Goal: Information Seeking & Learning: Check status

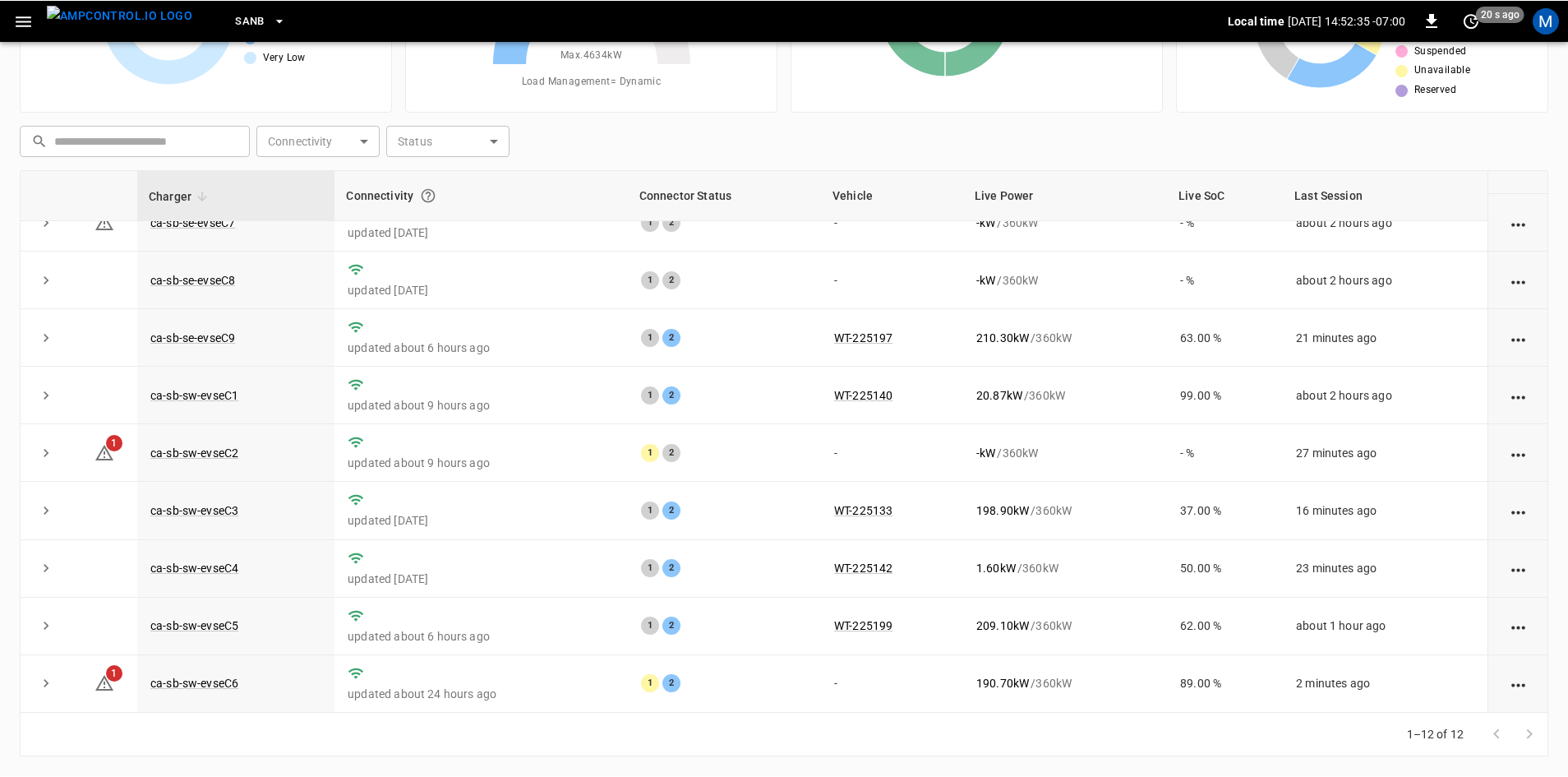
scroll to position [208, 0]
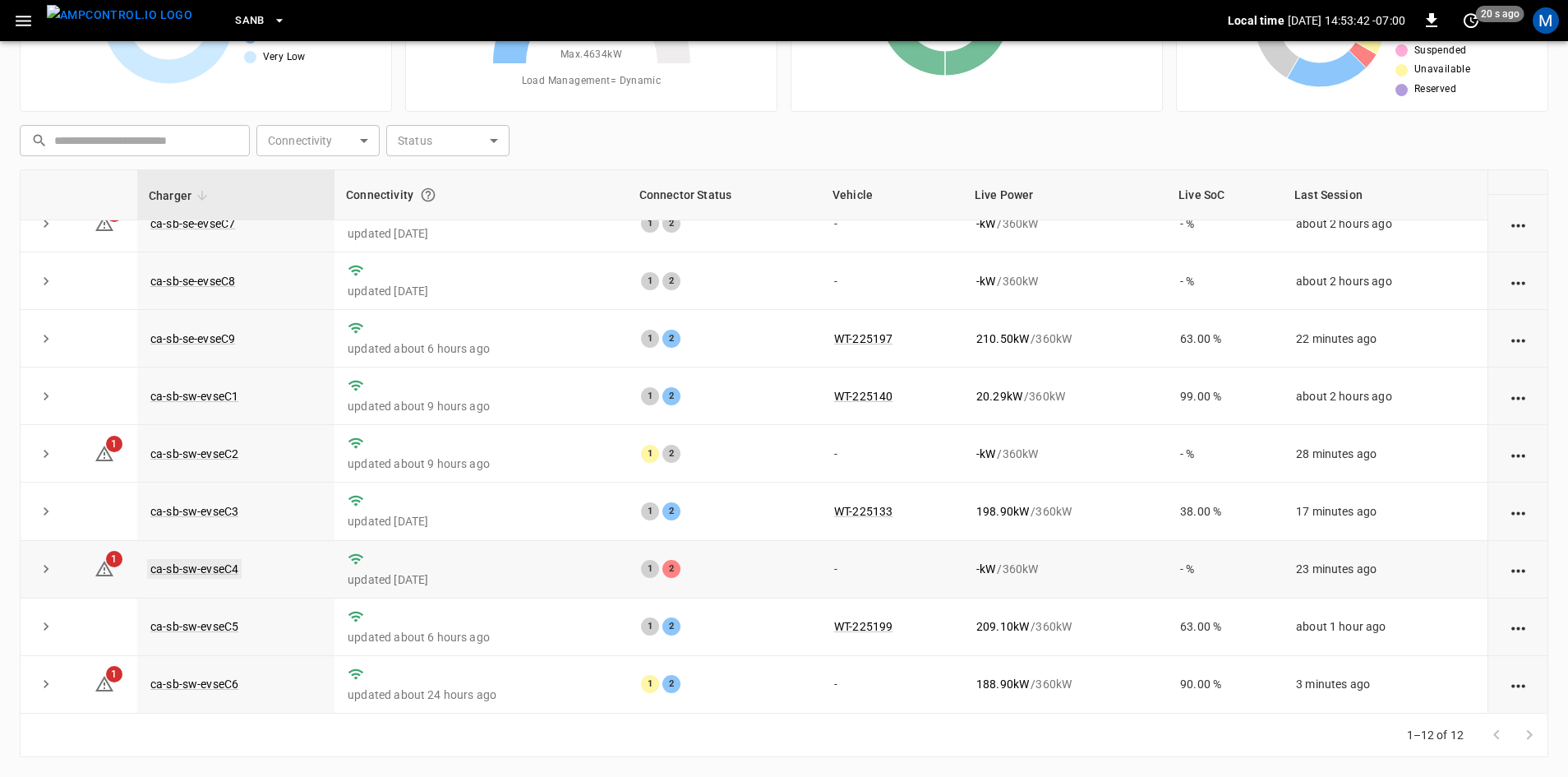
click at [189, 569] on link "ca-sb-sw-evseC4" at bounding box center [194, 569] width 94 height 20
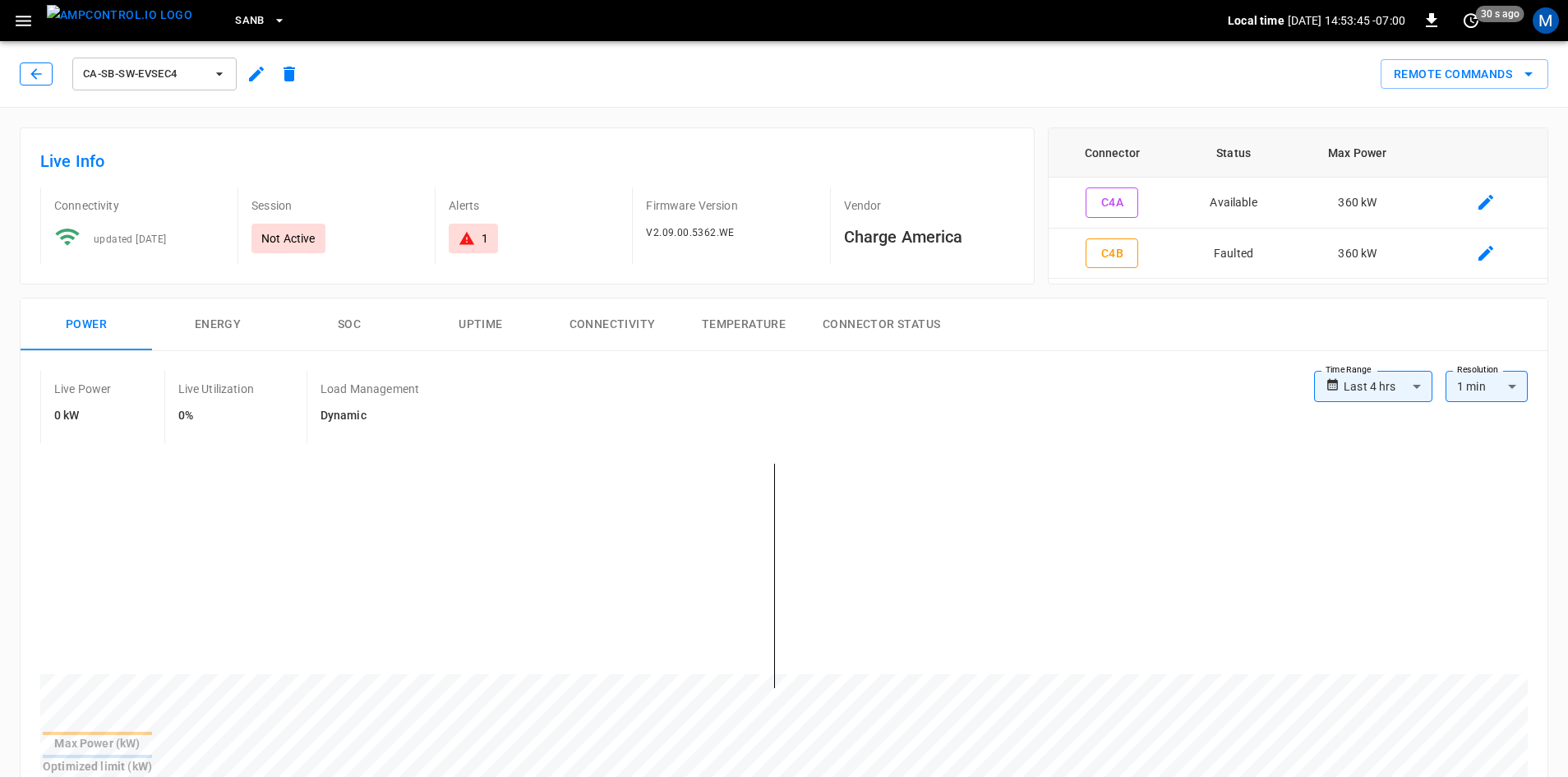
click at [46, 79] on button "button" at bounding box center [36, 74] width 33 height 23
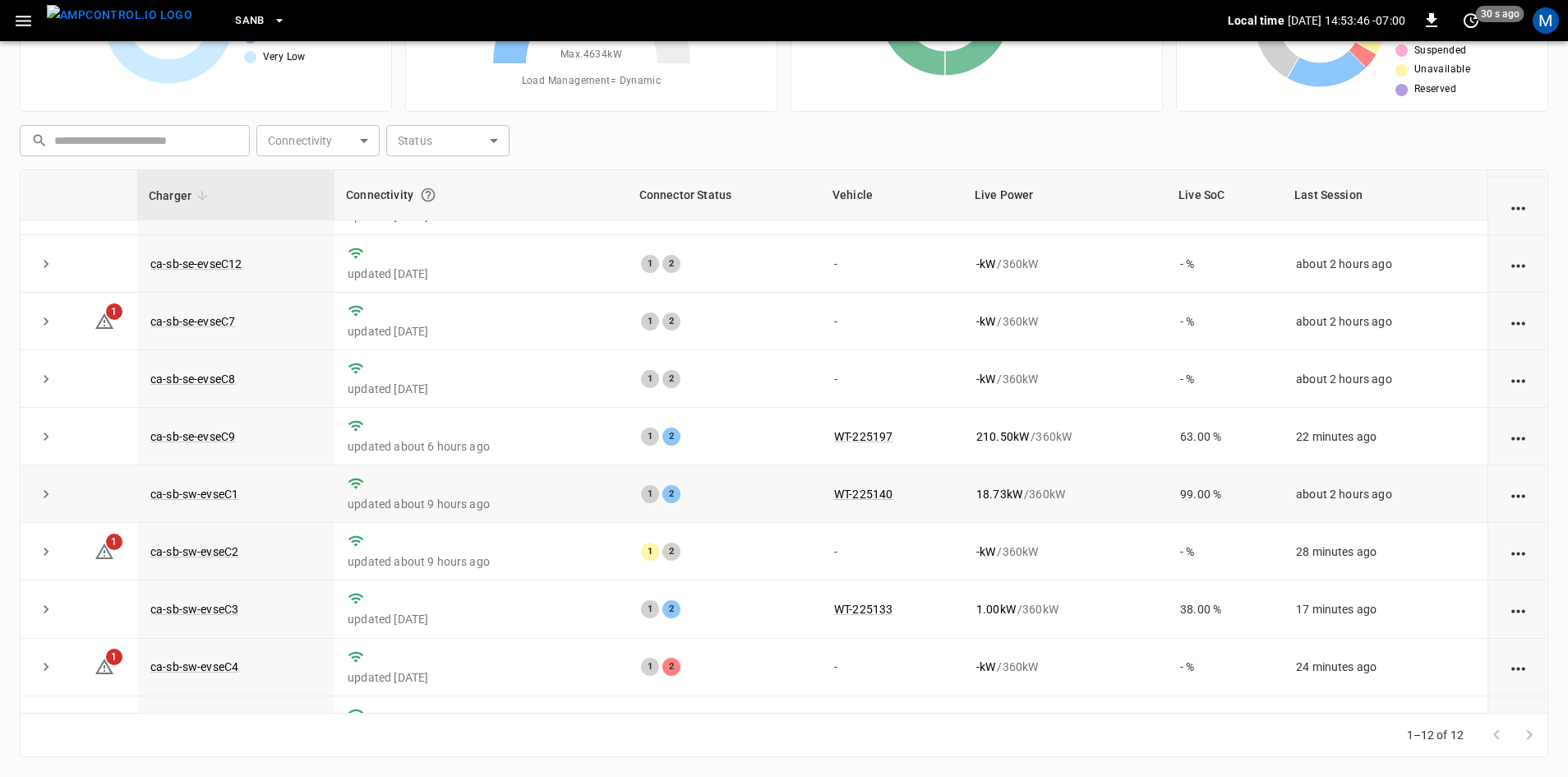
scroll to position [208, 0]
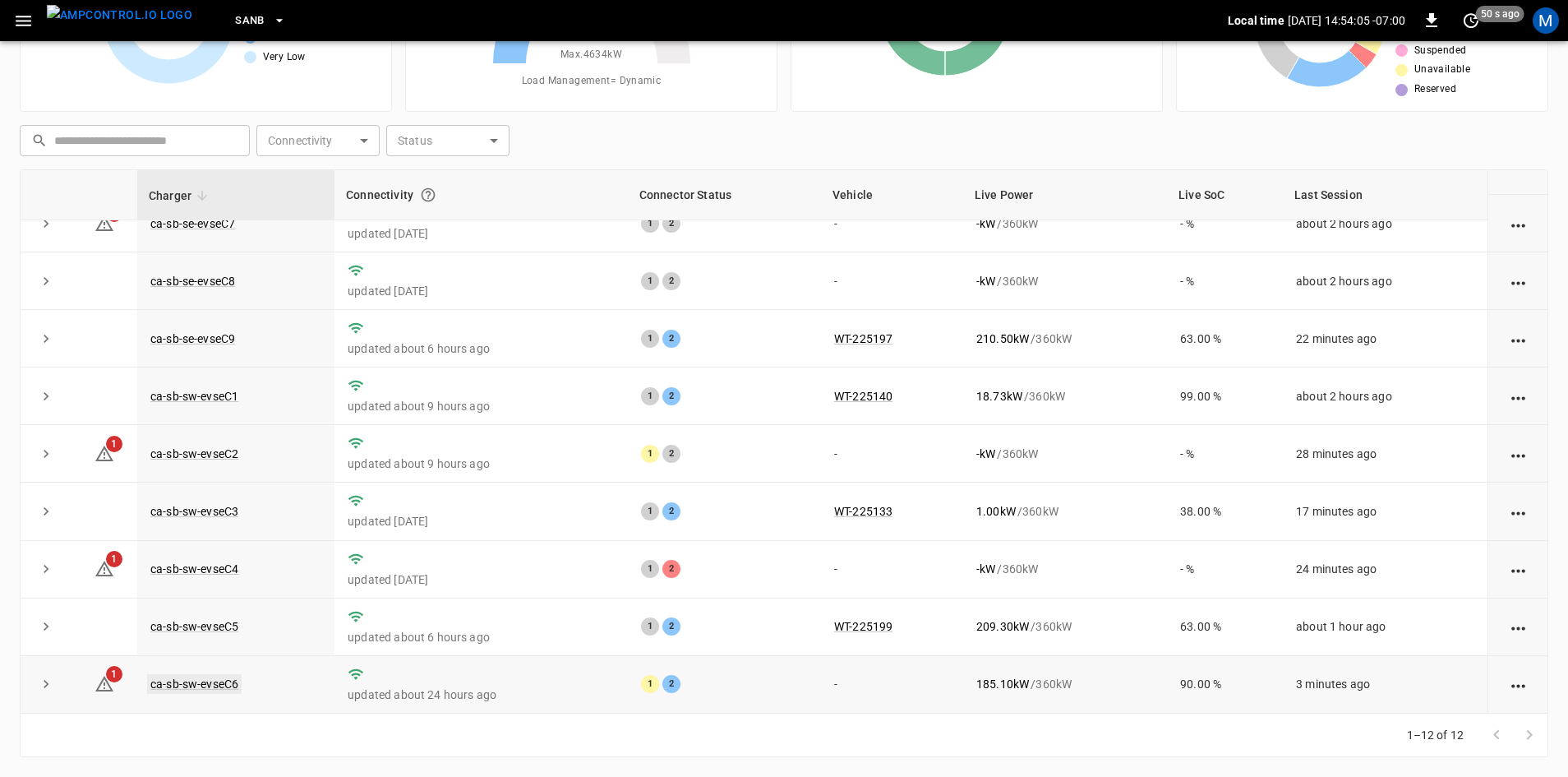
click at [209, 682] on link "ca-sb-sw-evseC6" at bounding box center [194, 684] width 94 height 20
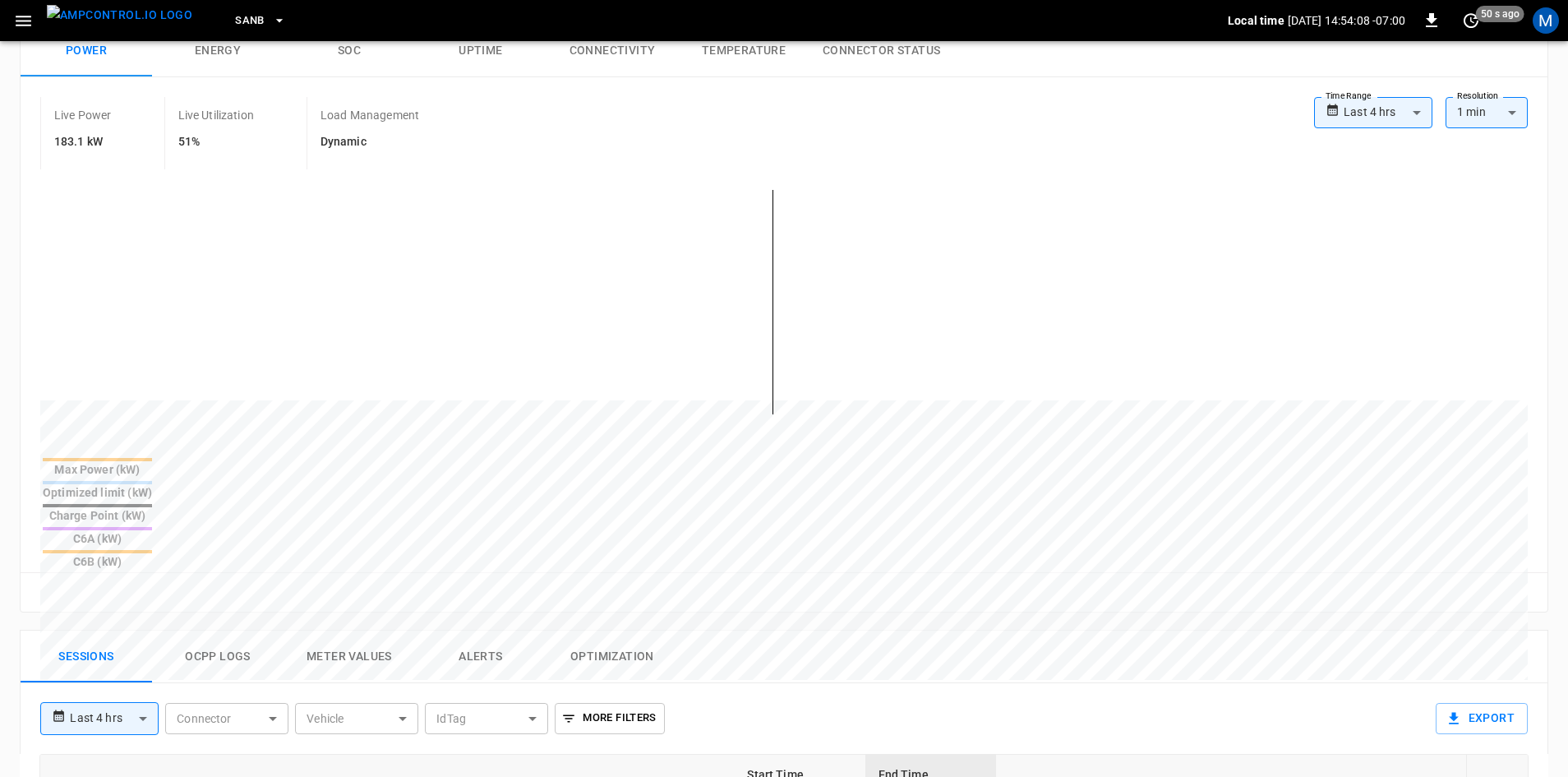
scroll to position [17, 0]
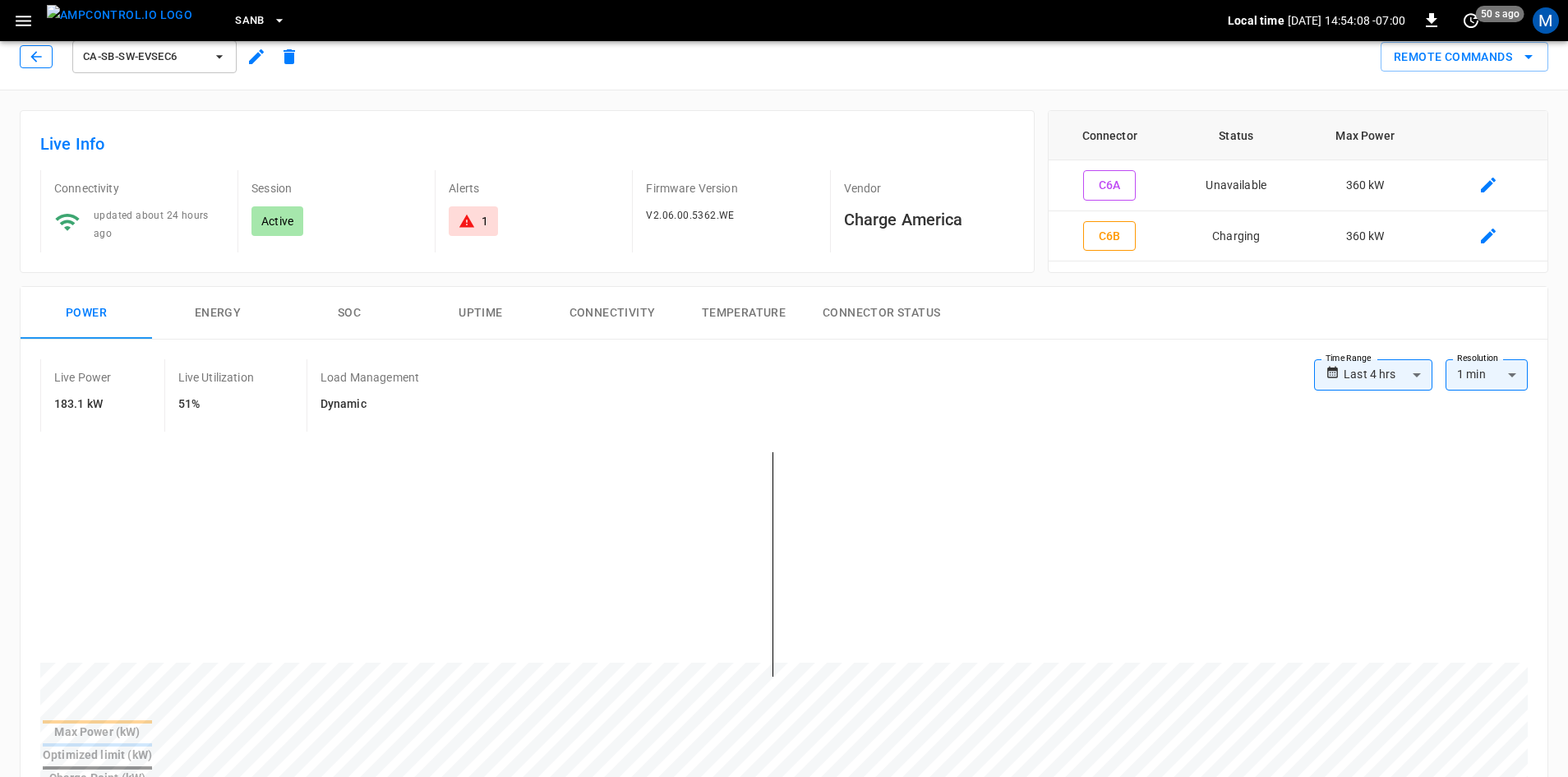
click at [26, 57] on button "button" at bounding box center [36, 56] width 33 height 23
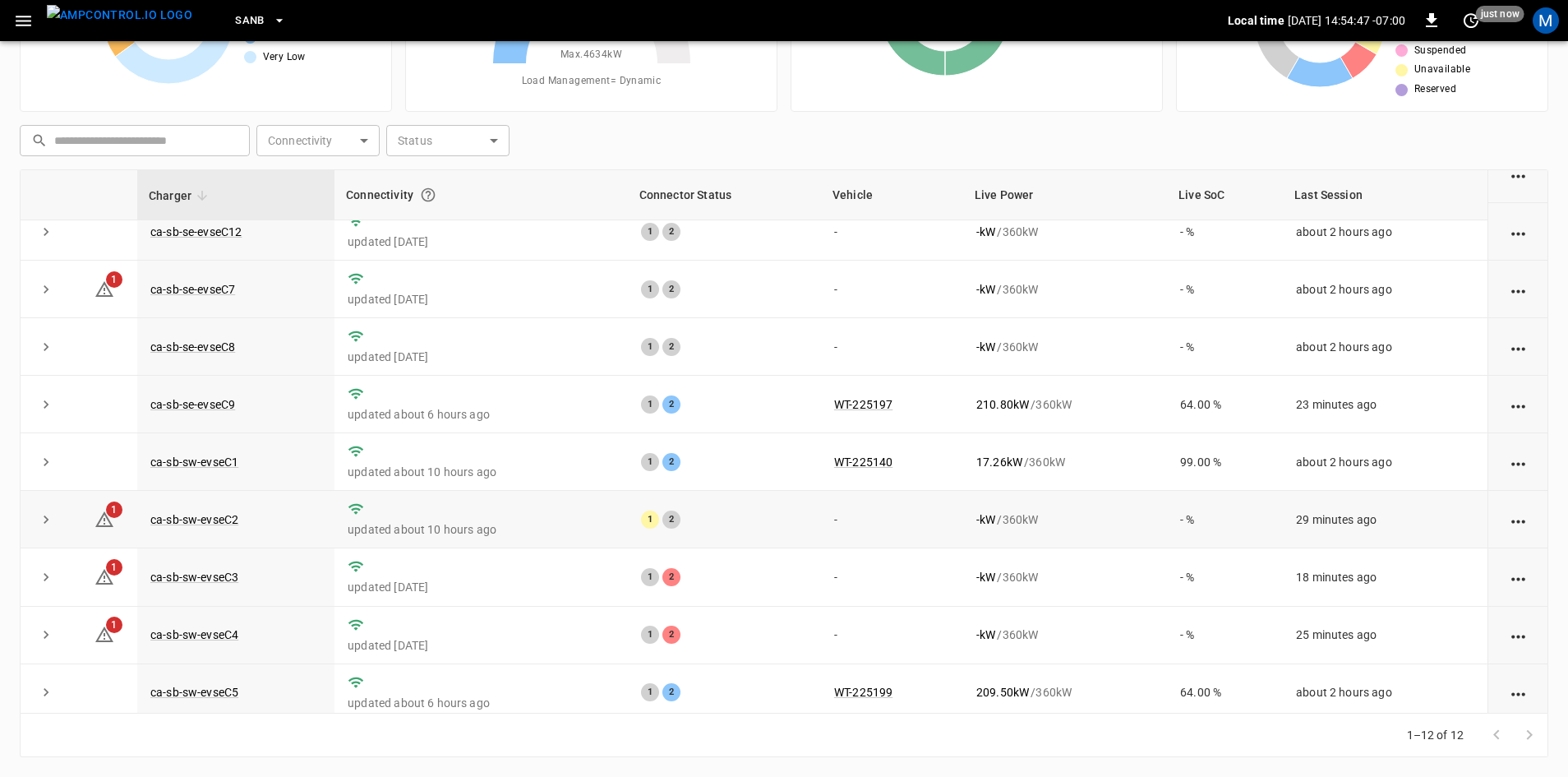
scroll to position [208, 0]
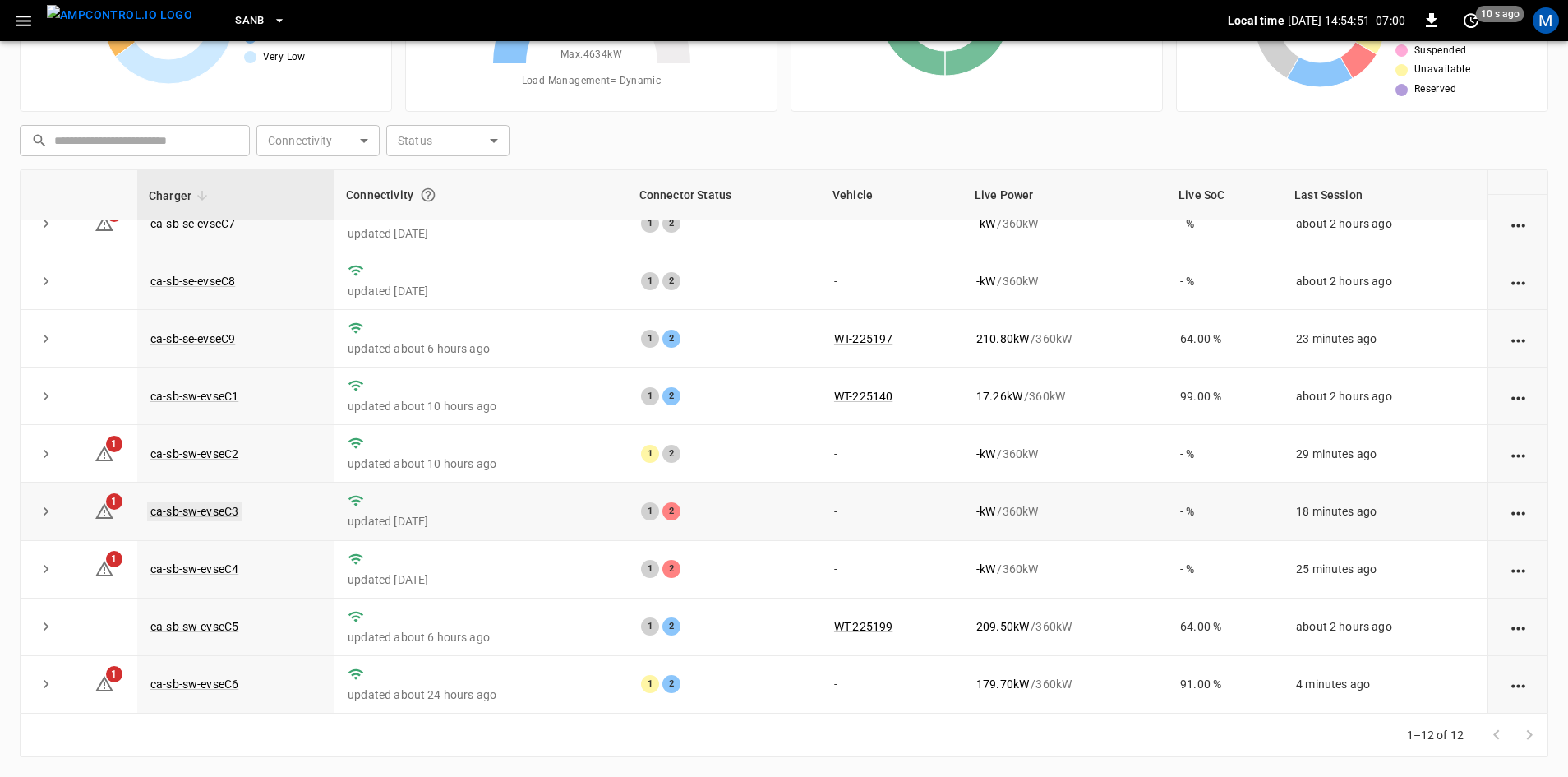
click at [213, 517] on link "ca-sb-sw-evseC3" at bounding box center [194, 512] width 94 height 20
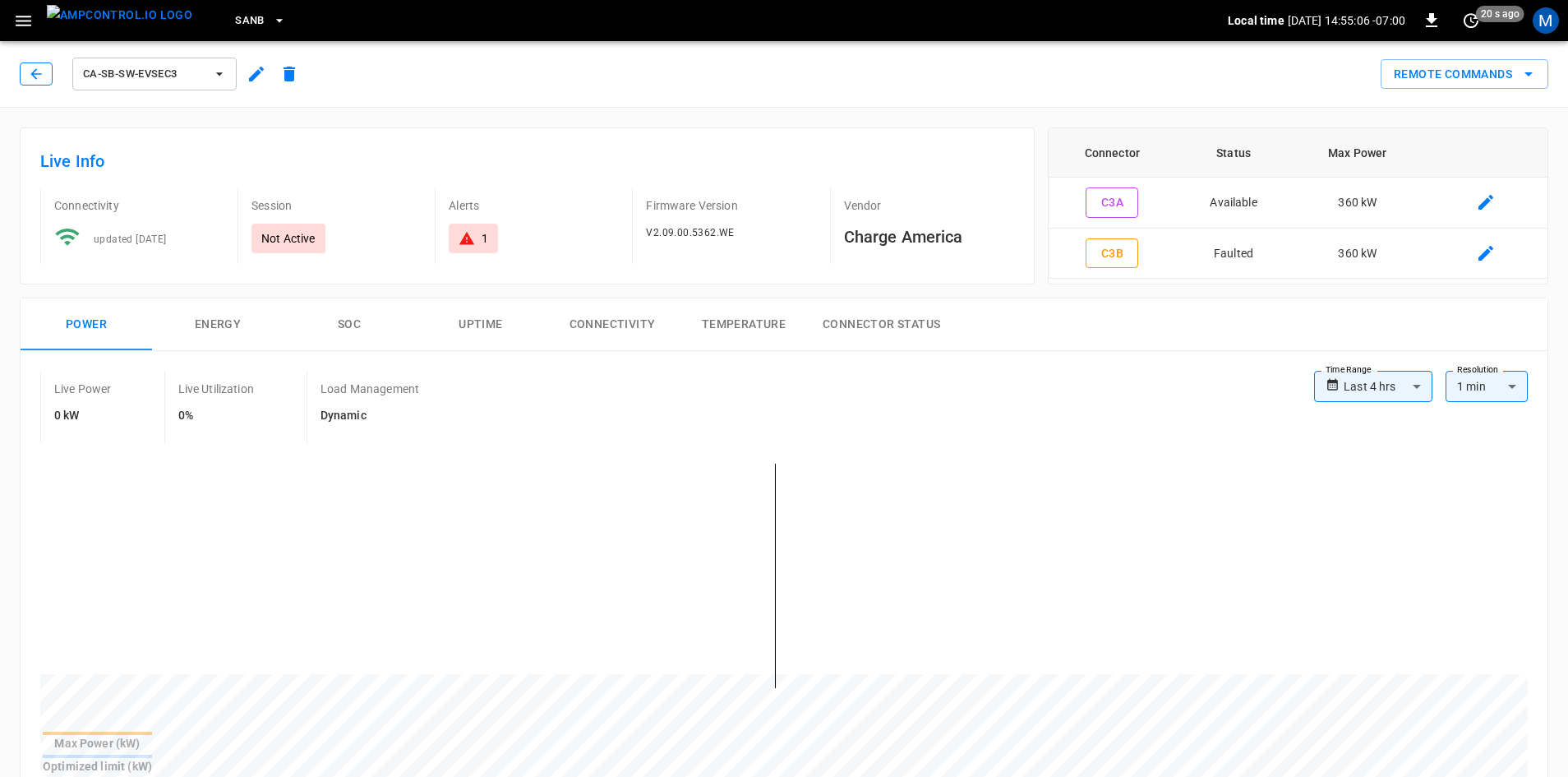
click at [32, 82] on button "button" at bounding box center [36, 74] width 33 height 23
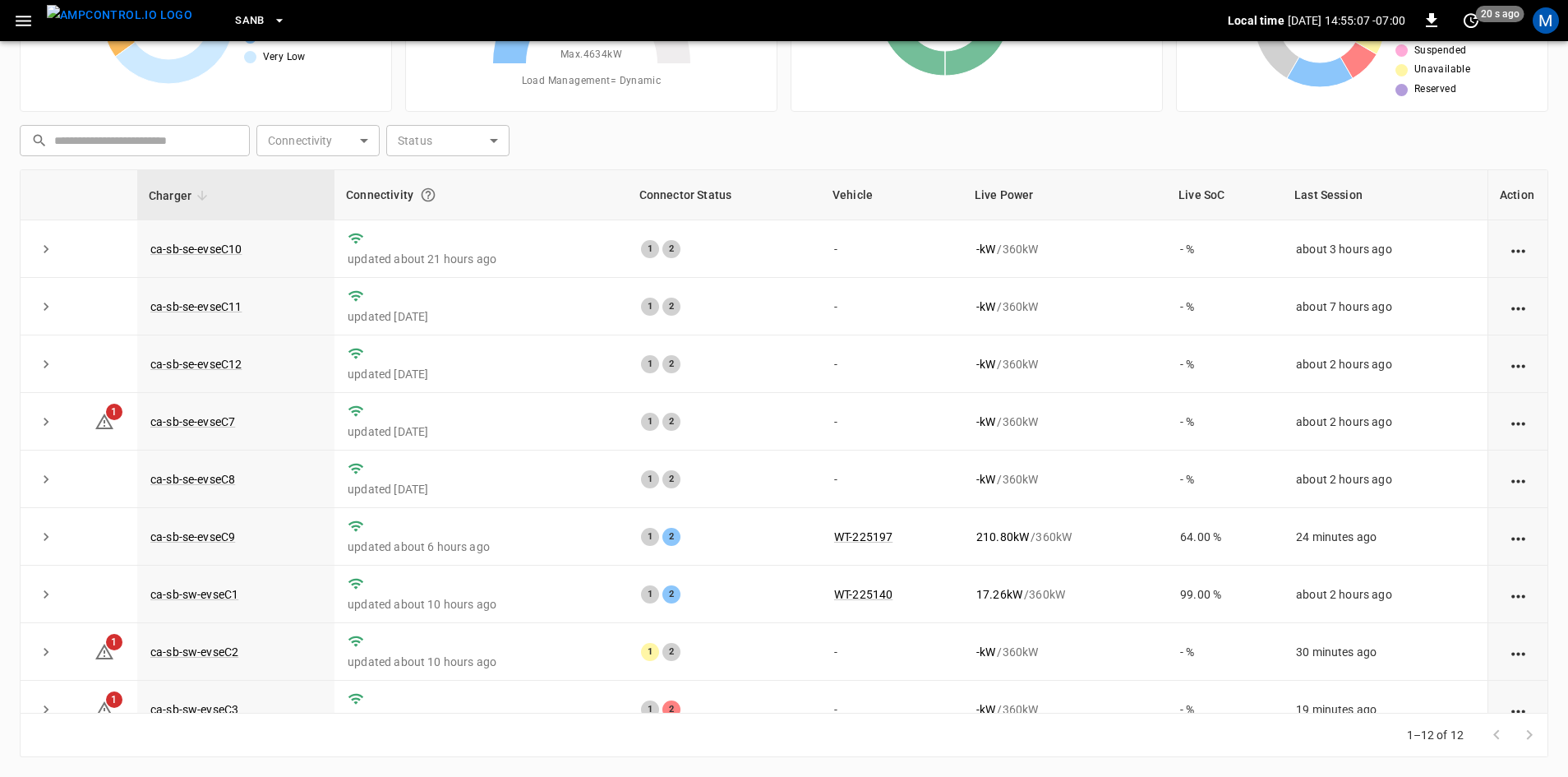
scroll to position [208, 0]
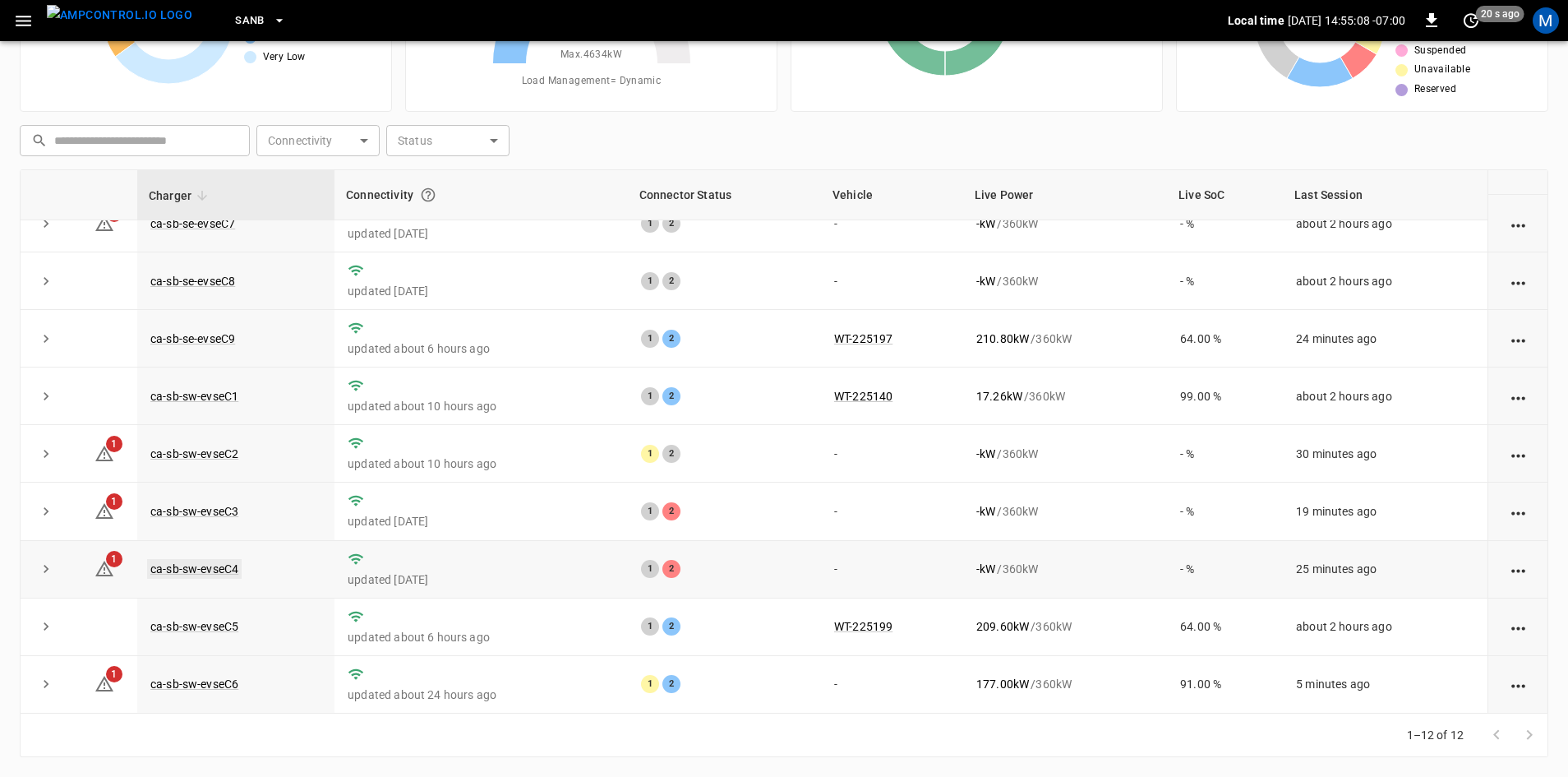
click at [220, 569] on link "ca-sb-sw-evseC4" at bounding box center [194, 569] width 94 height 20
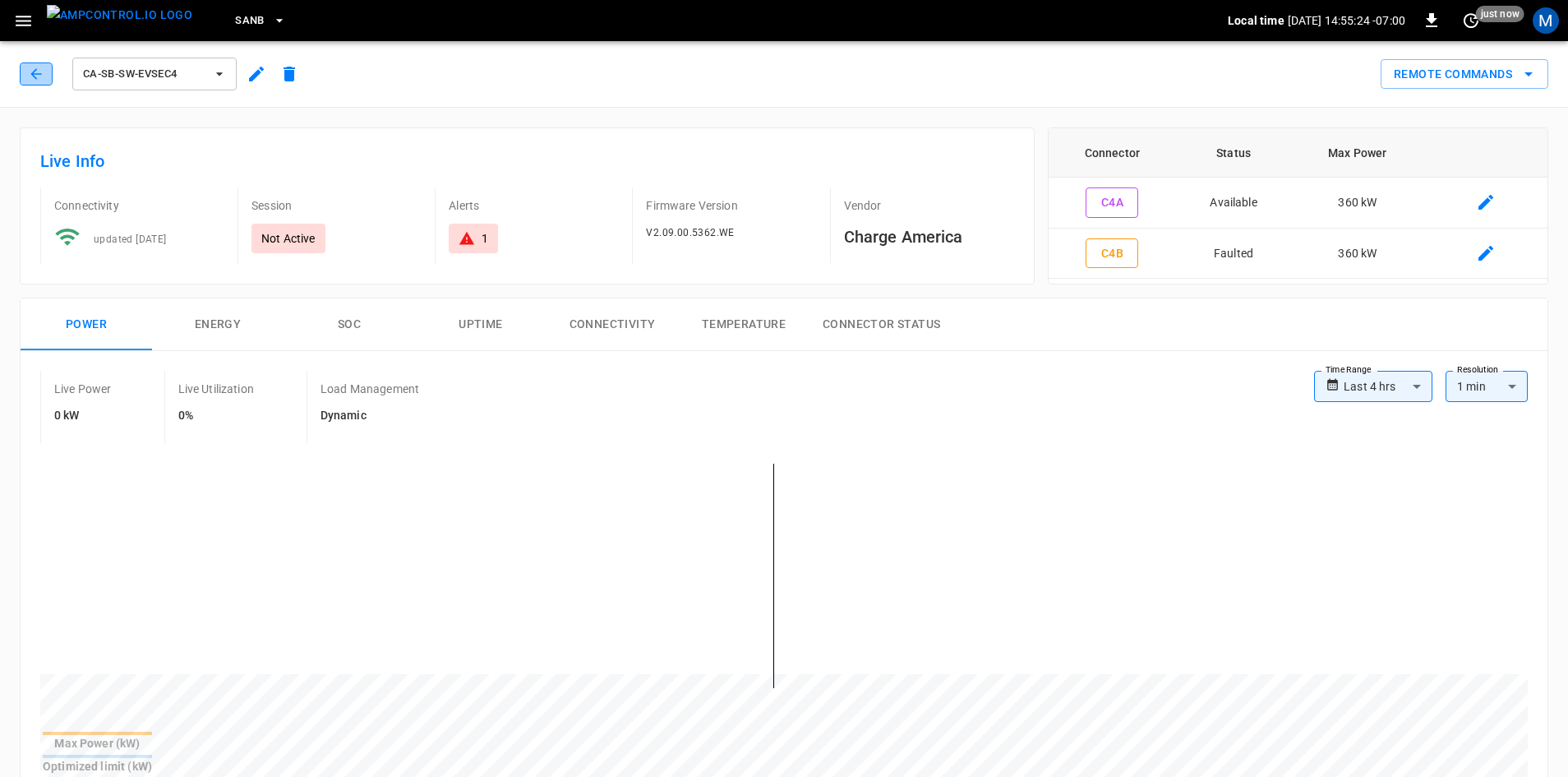
click at [33, 82] on icon "button" at bounding box center [36, 74] width 16 height 16
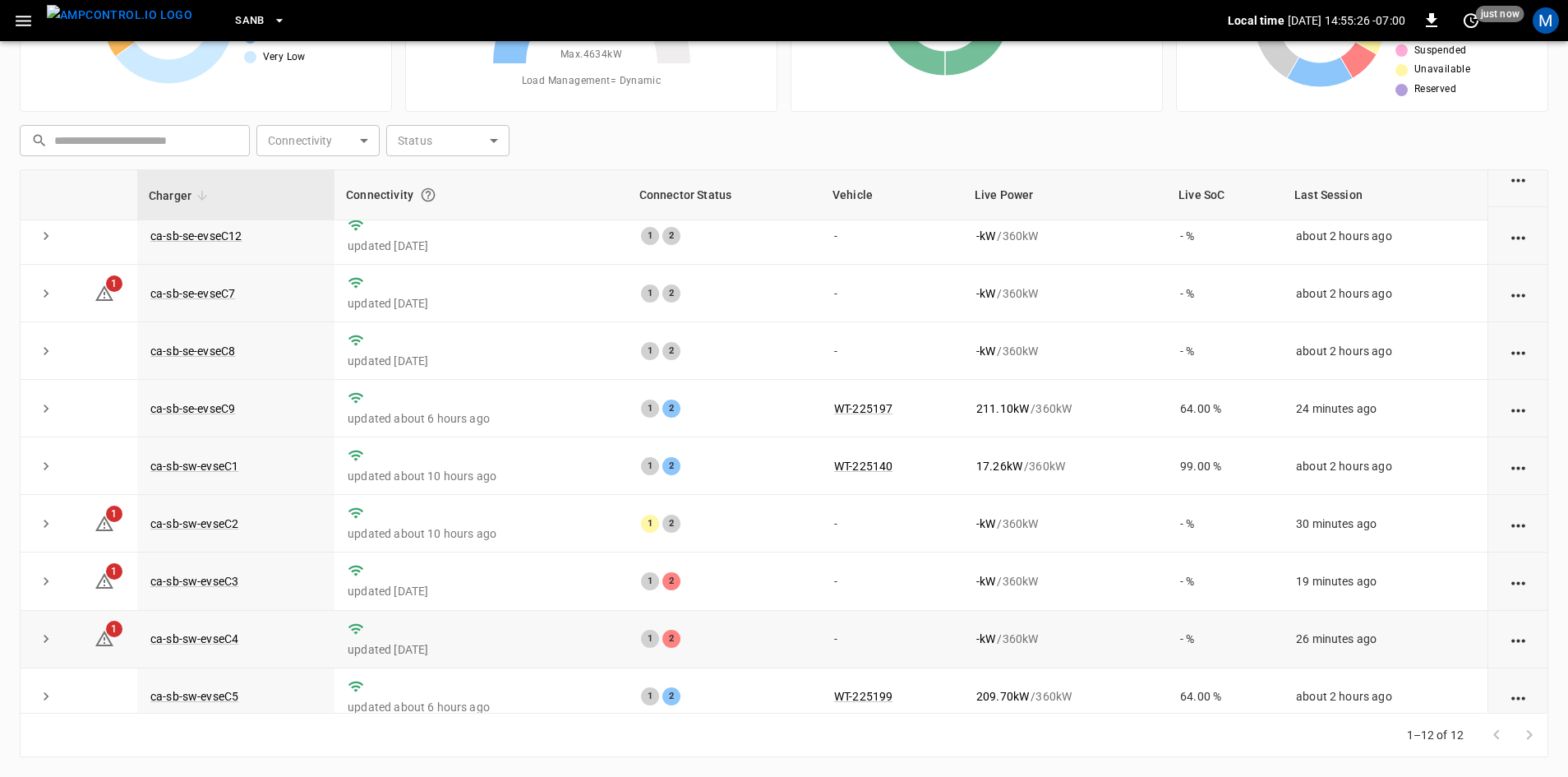
scroll to position [208, 0]
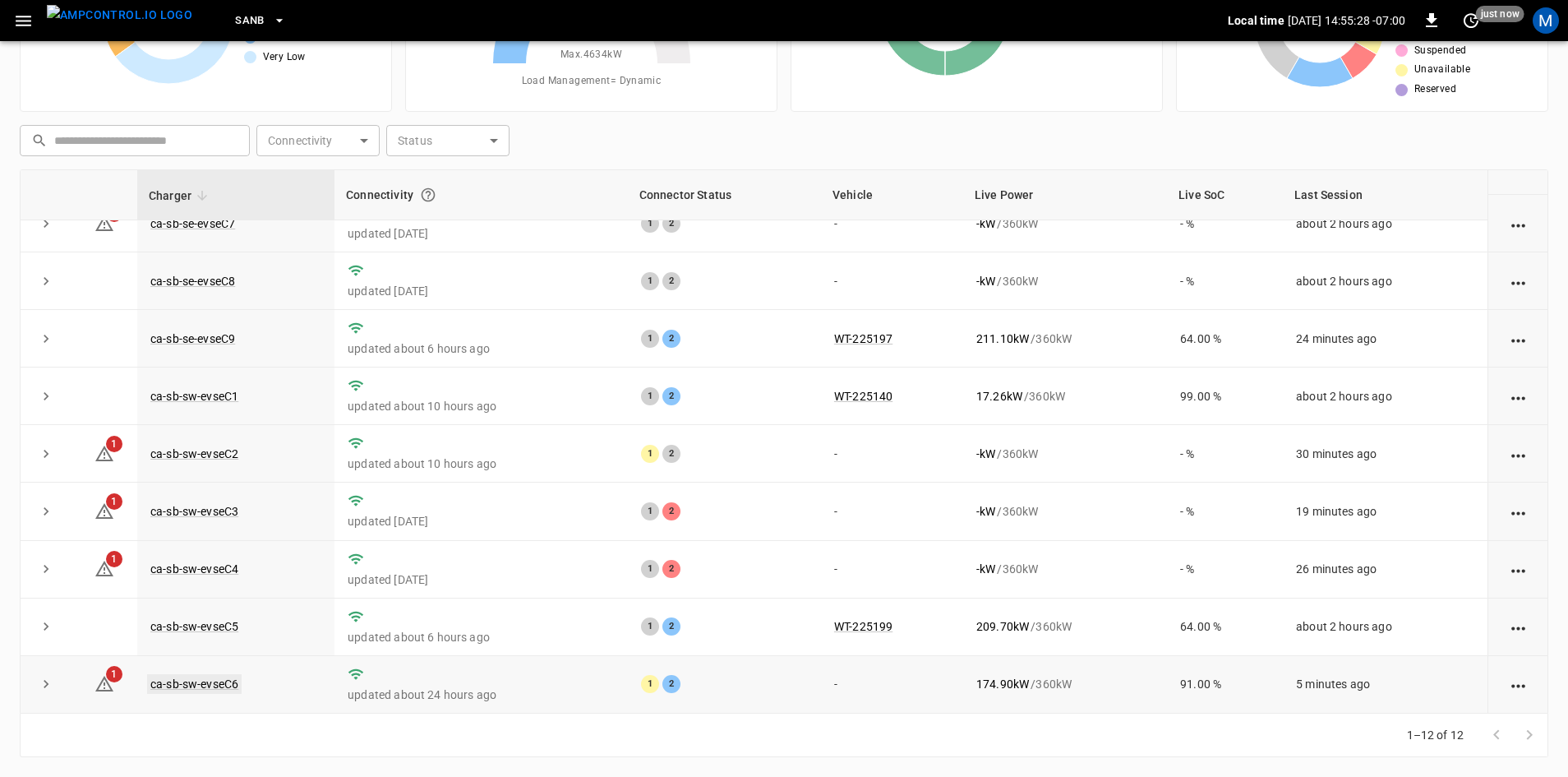
click at [217, 680] on link "ca-sb-sw-evseC6" at bounding box center [194, 684] width 94 height 20
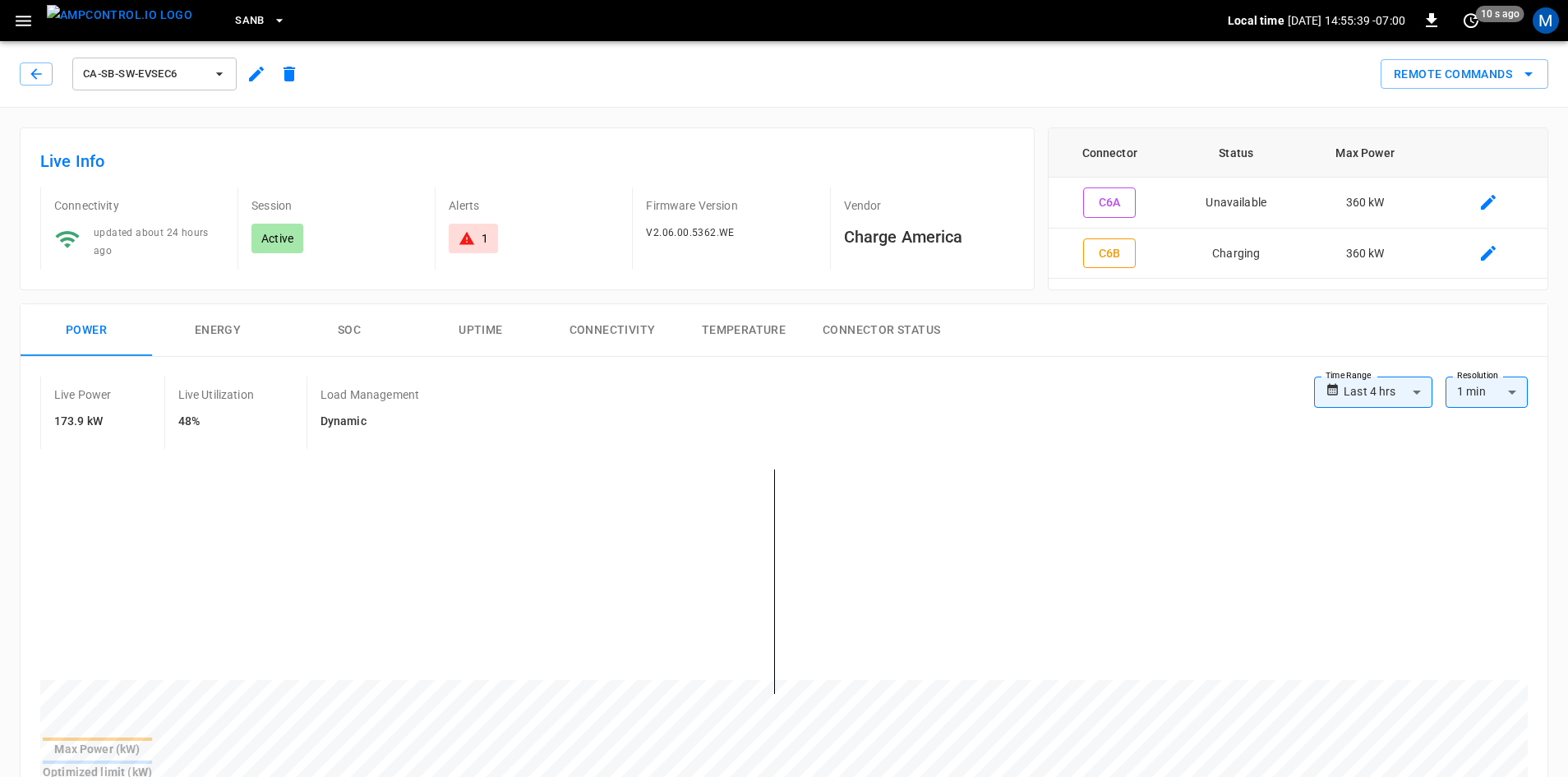
click at [56, 77] on div "ca-sb-sw-evseC6" at bounding box center [163, 74] width 286 height 39
click at [54, 77] on div "ca-sb-sw-evseC6" at bounding box center [163, 74] width 286 height 39
click at [46, 75] on button "button" at bounding box center [36, 74] width 33 height 23
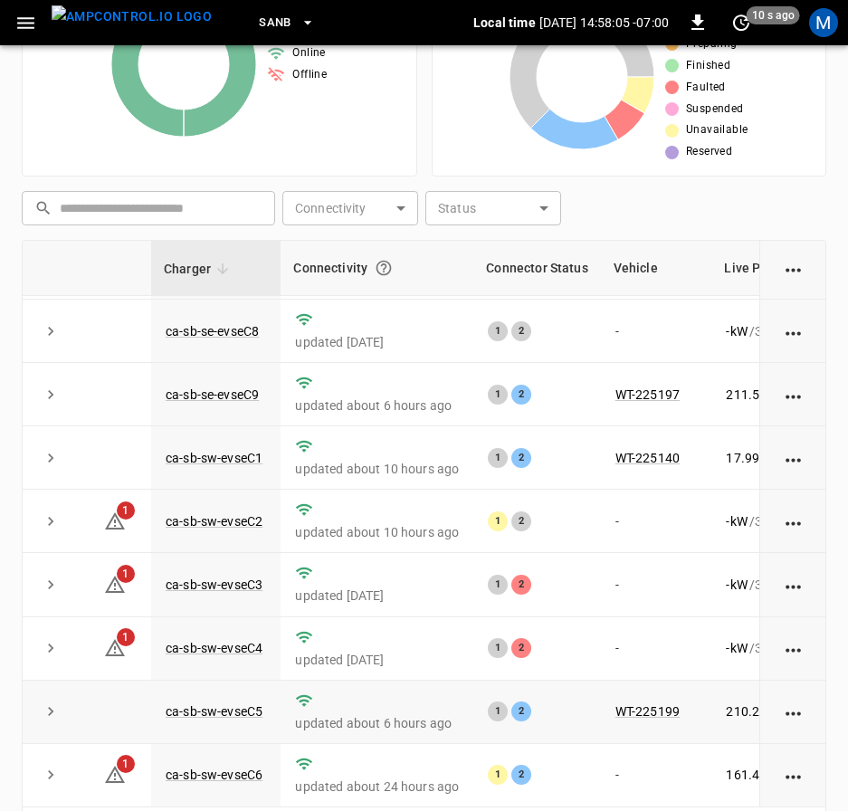
scroll to position [417, 0]
